Goal: Transaction & Acquisition: Subscribe to service/newsletter

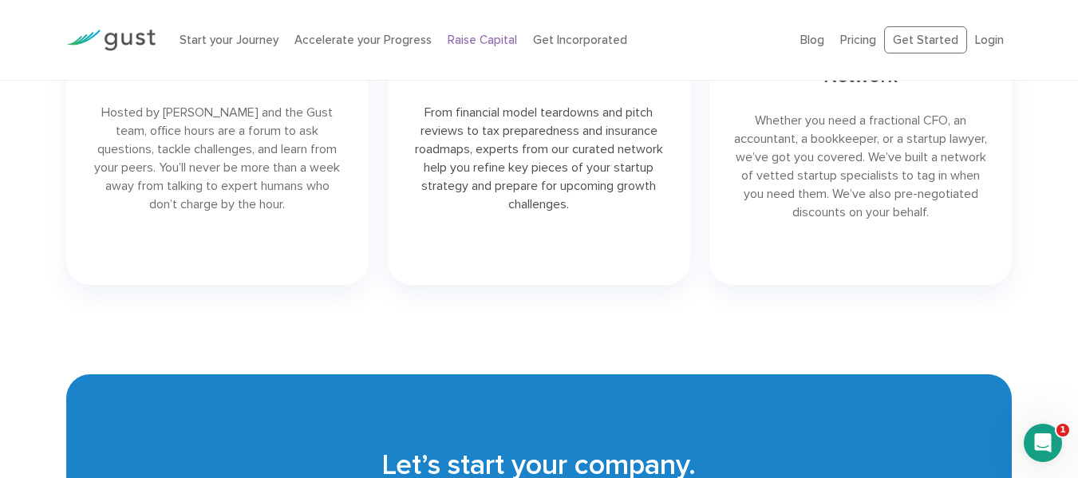
scroll to position [2340, 0]
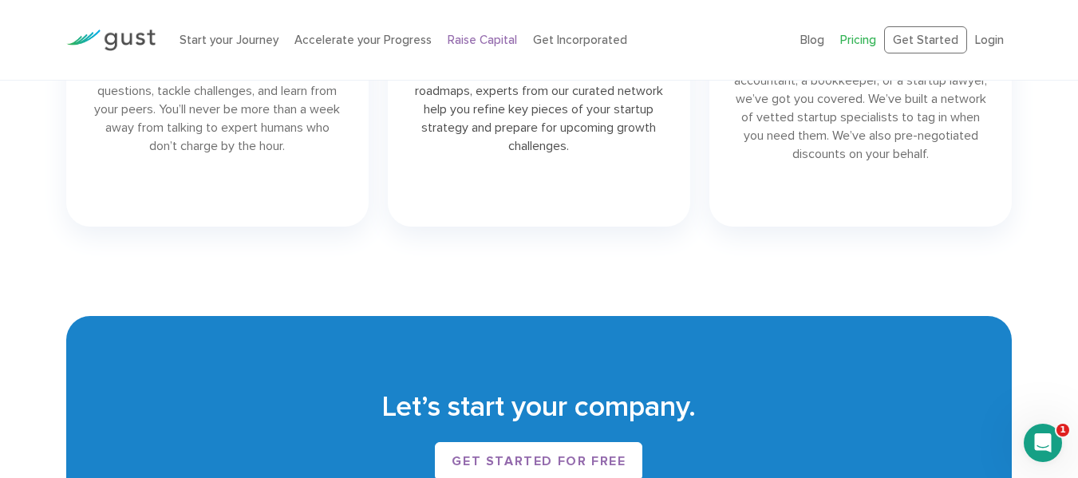
click at [866, 45] on link "Pricing" at bounding box center [858, 40] width 36 height 14
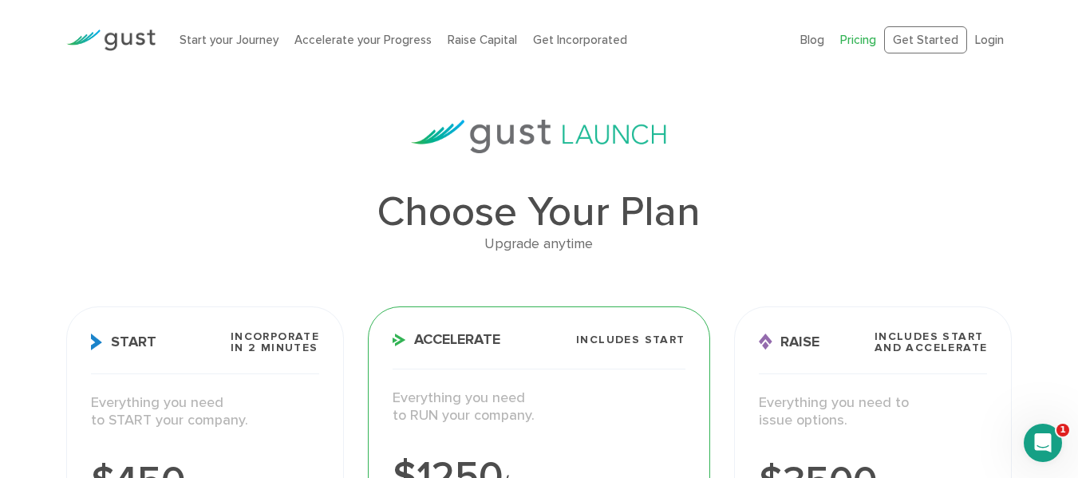
click at [932, 242] on div "Upgrade anytime" at bounding box center [539, 244] width 946 height 23
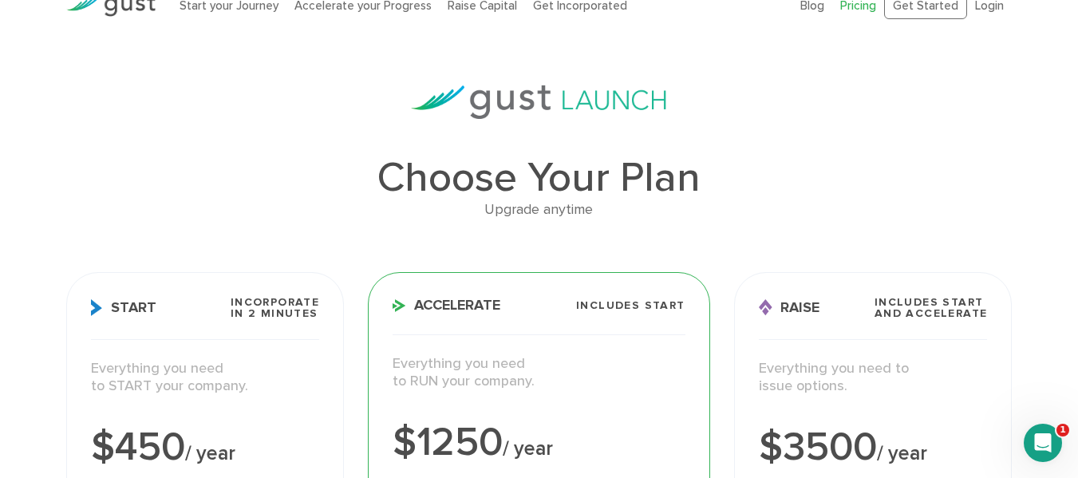
scroll to position [53, 0]
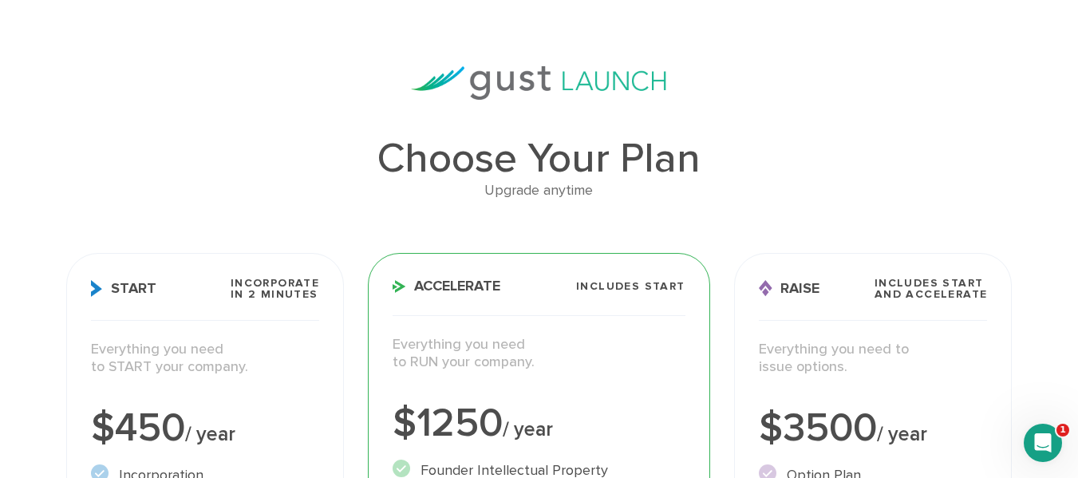
drag, startPoint x: 925, startPoint y: 197, endPoint x: 966, endPoint y: 197, distance: 40.7
click at [927, 197] on div "Upgrade anytime" at bounding box center [539, 191] width 946 height 23
